Goal: Task Accomplishment & Management: Manage account settings

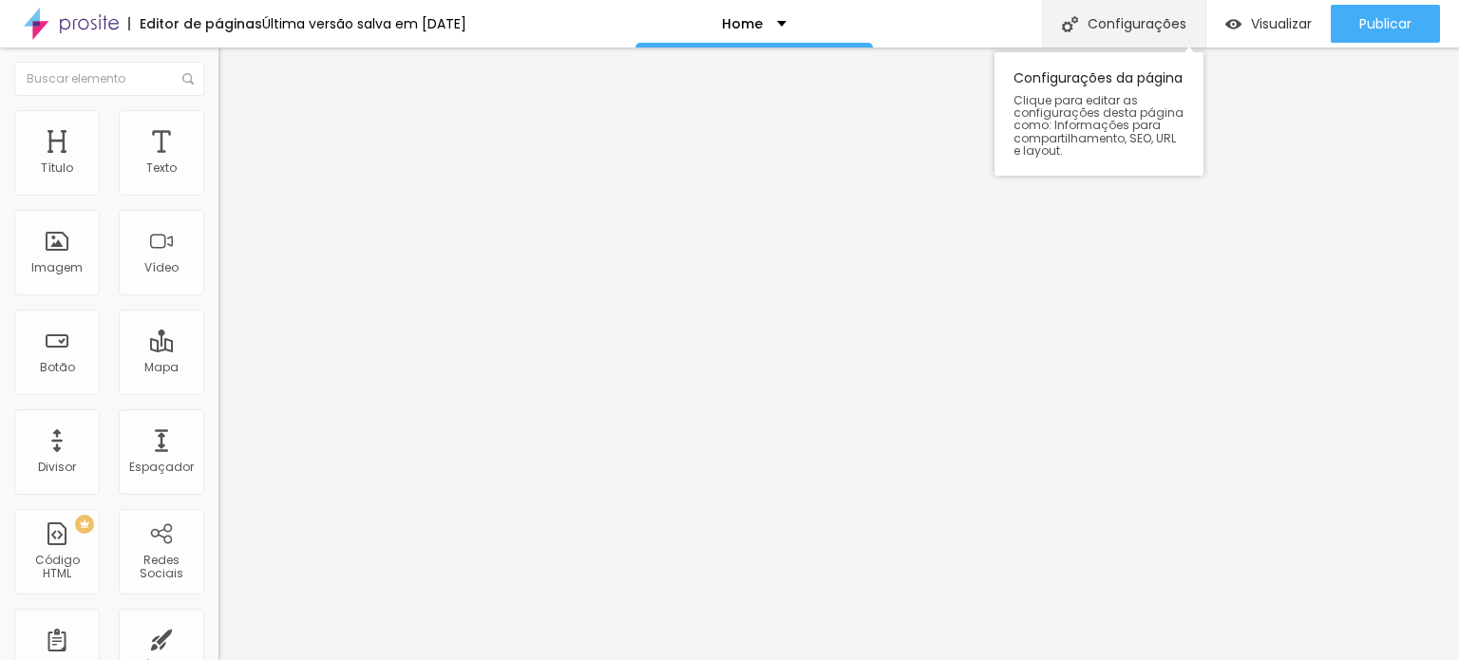
click at [1088, 24] on div "Configurações" at bounding box center [1123, 23] width 163 height 47
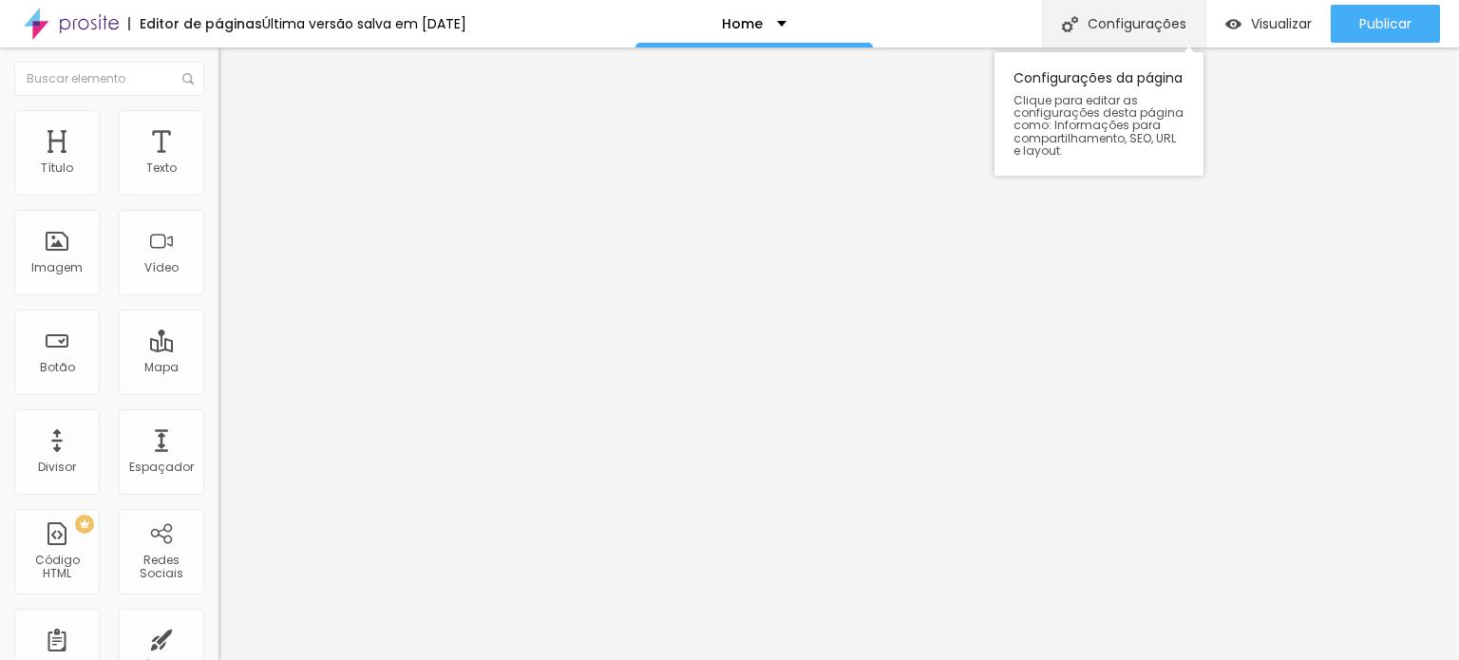
click at [1157, 20] on div "Configurações" at bounding box center [1123, 23] width 163 height 47
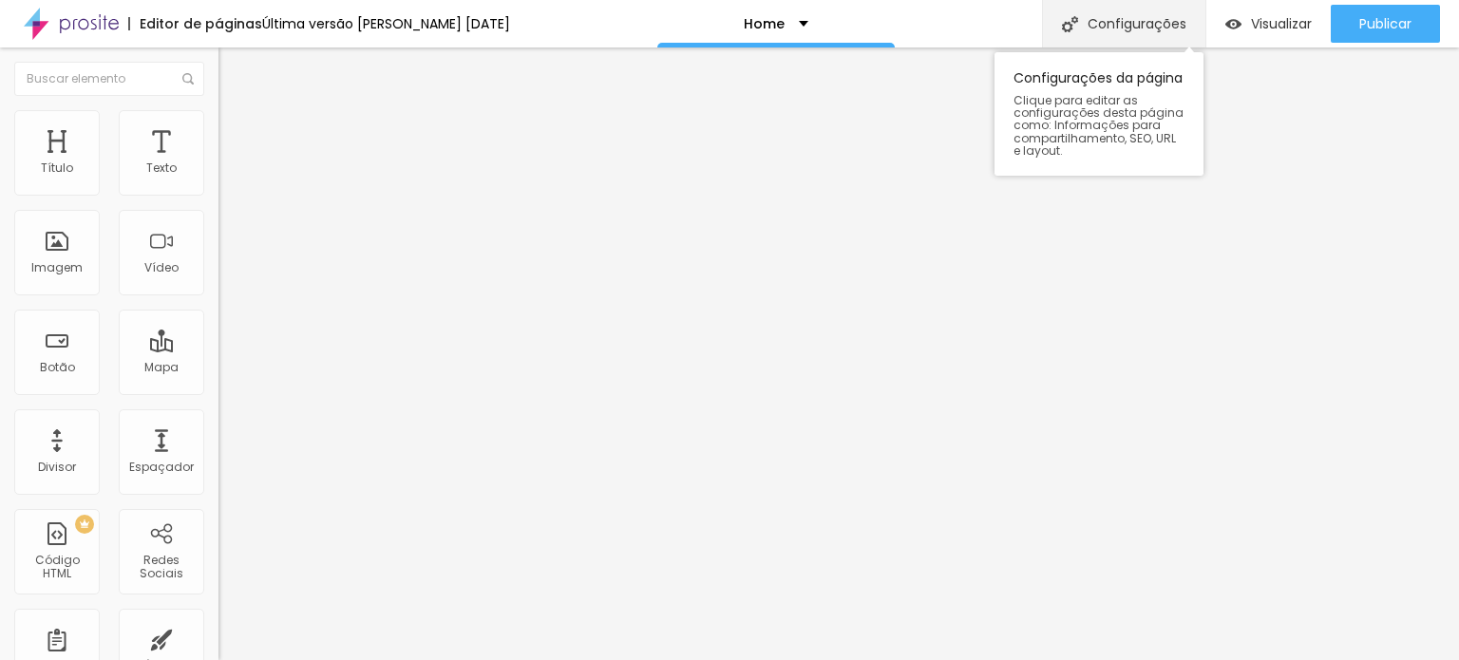
click at [1095, 10] on div "Configurações" at bounding box center [1123, 23] width 163 height 47
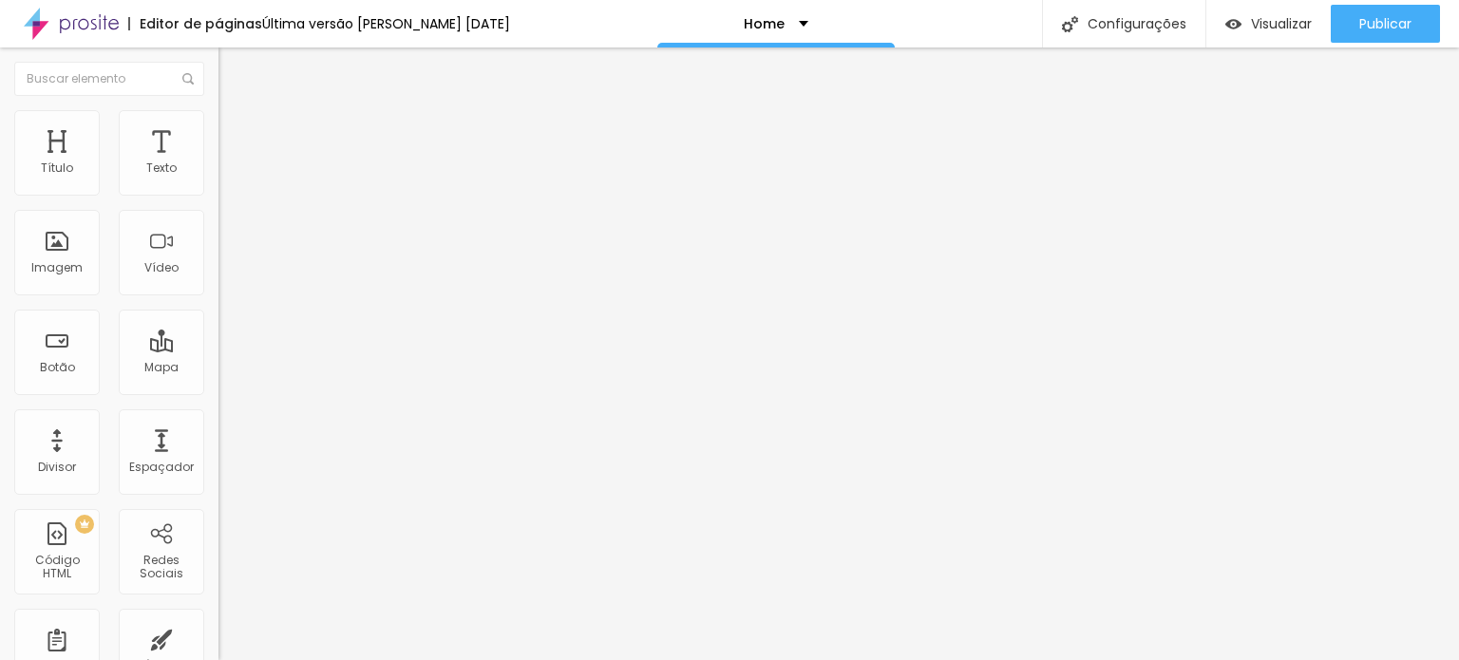
scroll to position [4, 0]
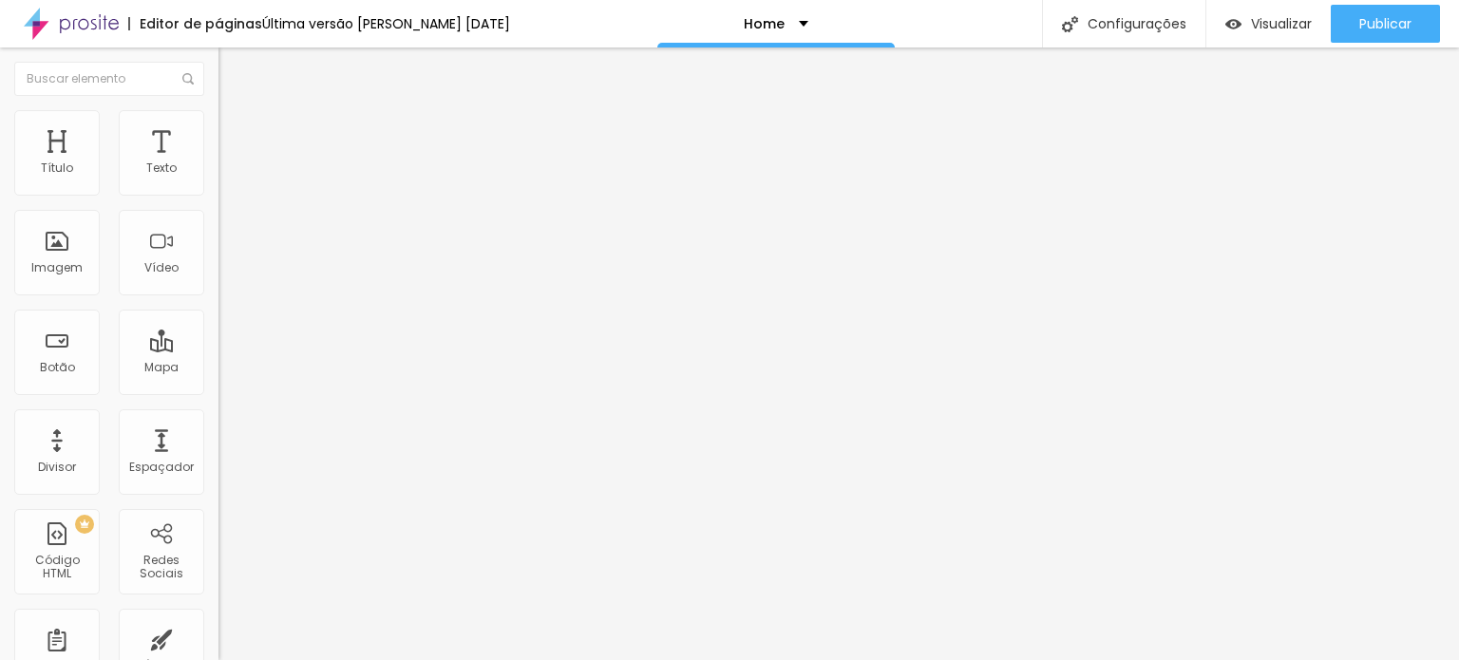
scroll to position [0, 0]
drag, startPoint x: 885, startPoint y: 506, endPoint x: 524, endPoint y: 409, distance: 373.7
